Goal: Task Accomplishment & Management: Use online tool/utility

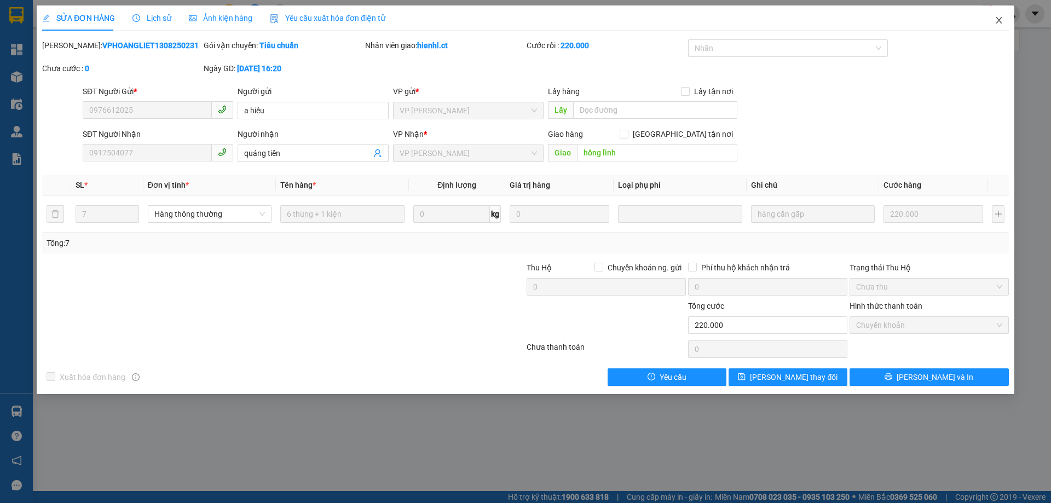
click at [999, 20] on icon "close" at bounding box center [999, 20] width 6 height 7
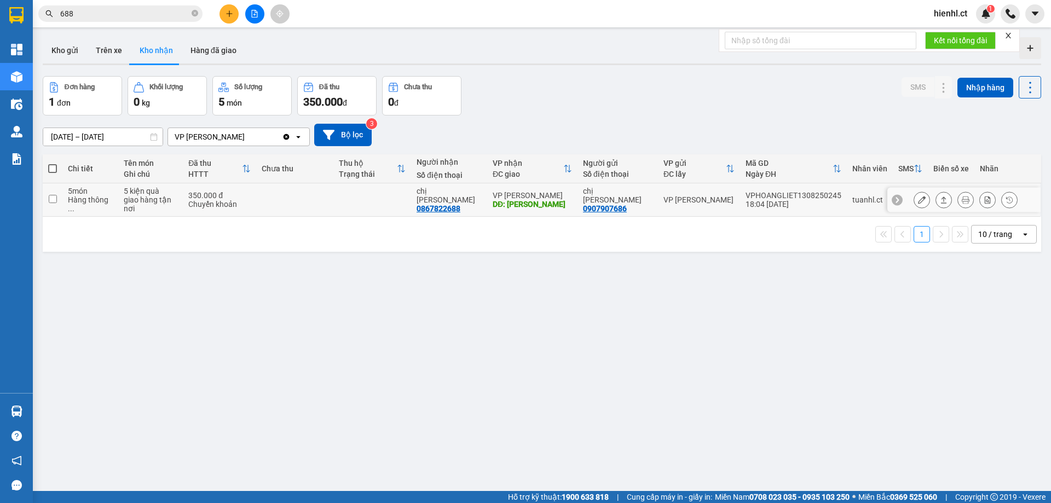
click at [51, 196] on input "checkbox" at bounding box center [53, 199] width 8 height 8
checkbox input "true"
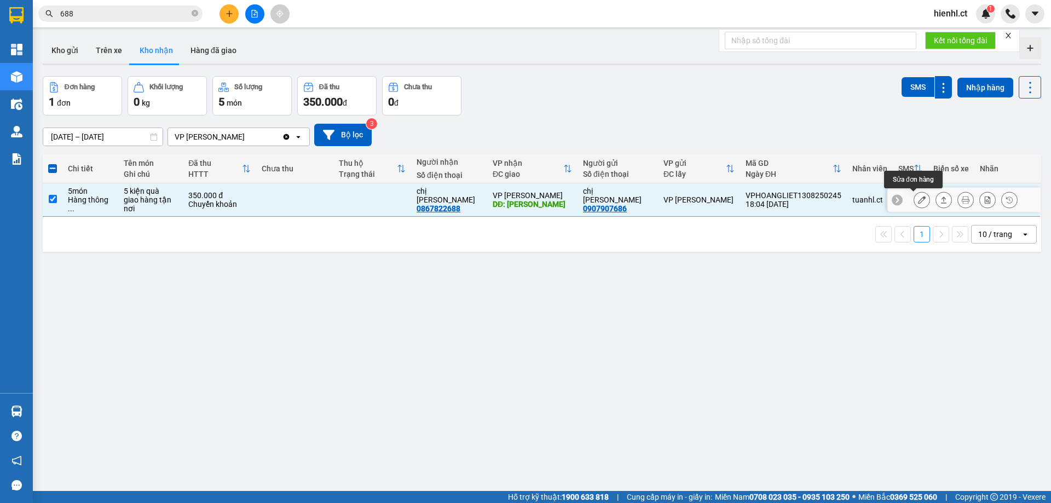
click at [917, 200] on button at bounding box center [921, 199] width 15 height 19
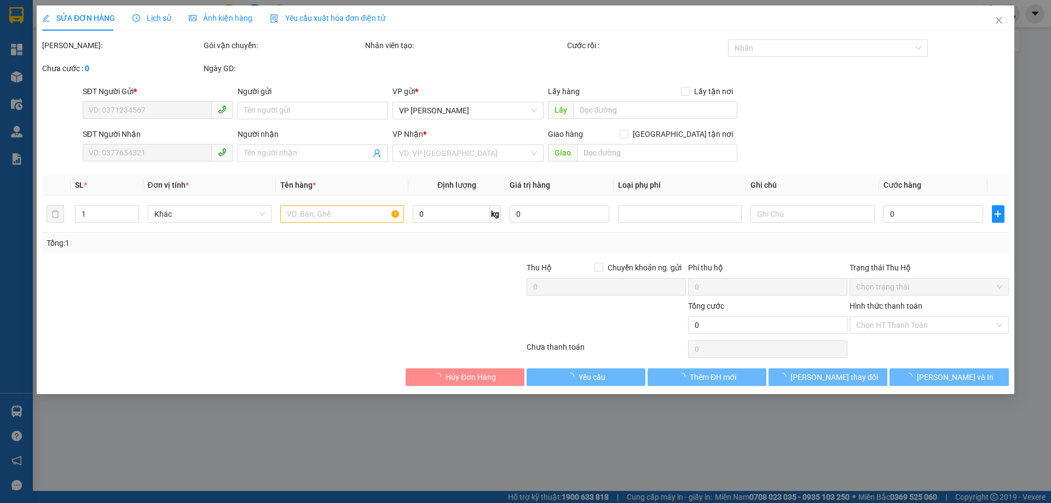
type input "0907907686"
type input "chị [PERSON_NAME]"
type input "0867822688"
type input "chị [PERSON_NAME]"
type input "hồng lĩnh"
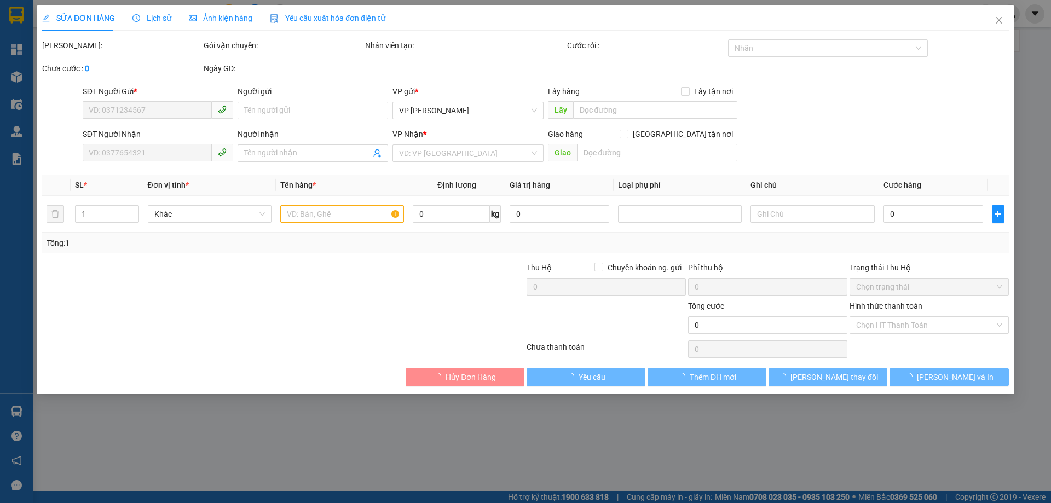
type input "350.000"
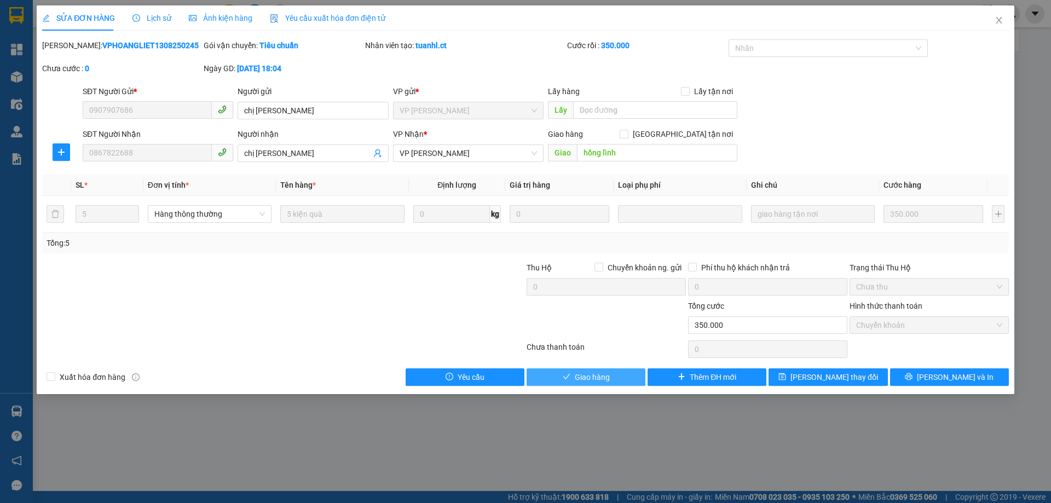
click at [599, 375] on span "Giao hàng" at bounding box center [592, 377] width 35 height 12
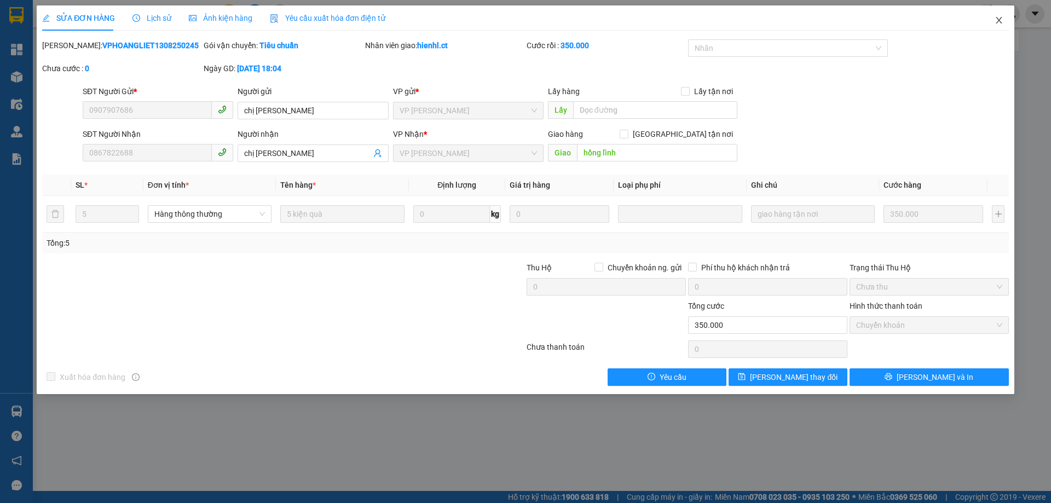
click at [1000, 20] on icon "close" at bounding box center [998, 20] width 9 height 9
